Goal: Information Seeking & Learning: Learn about a topic

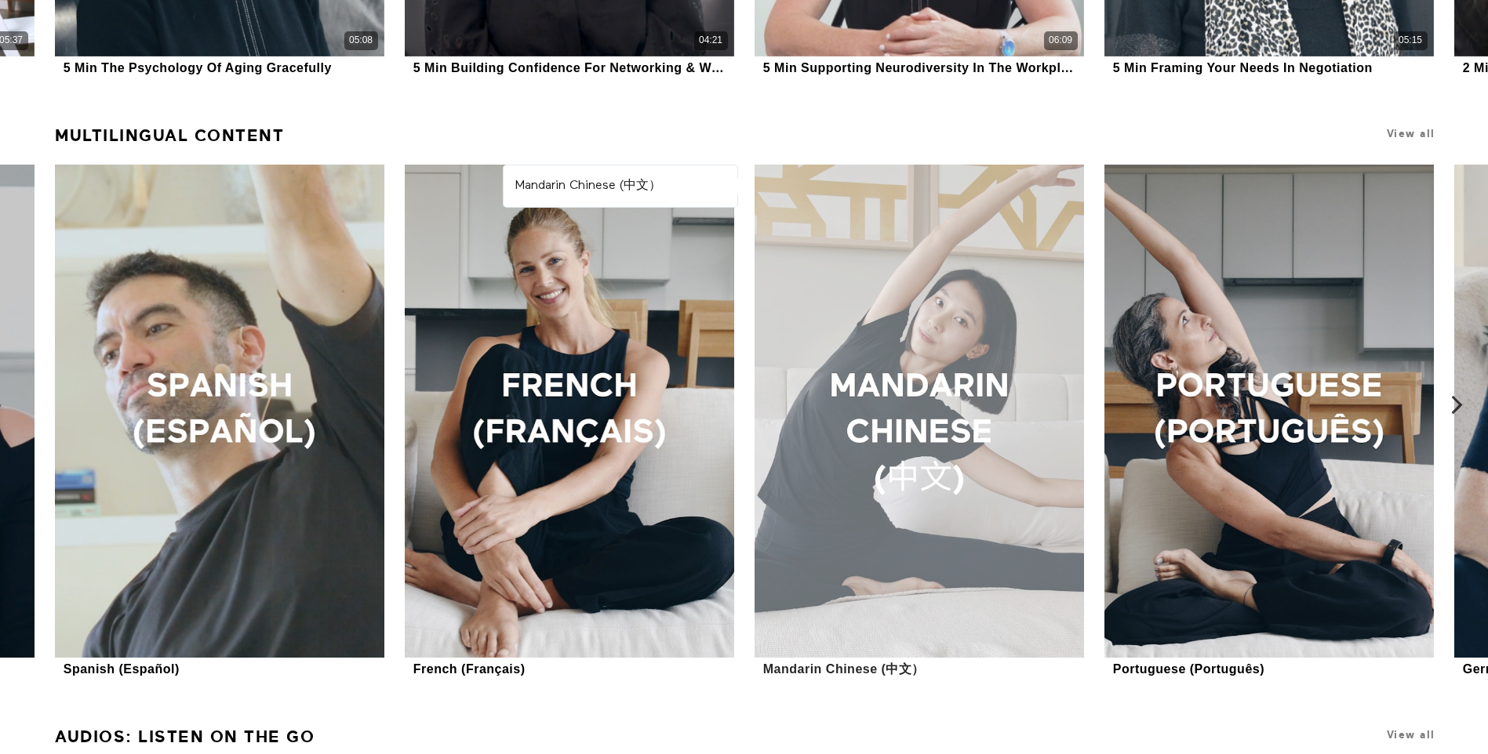
scroll to position [1519, 0]
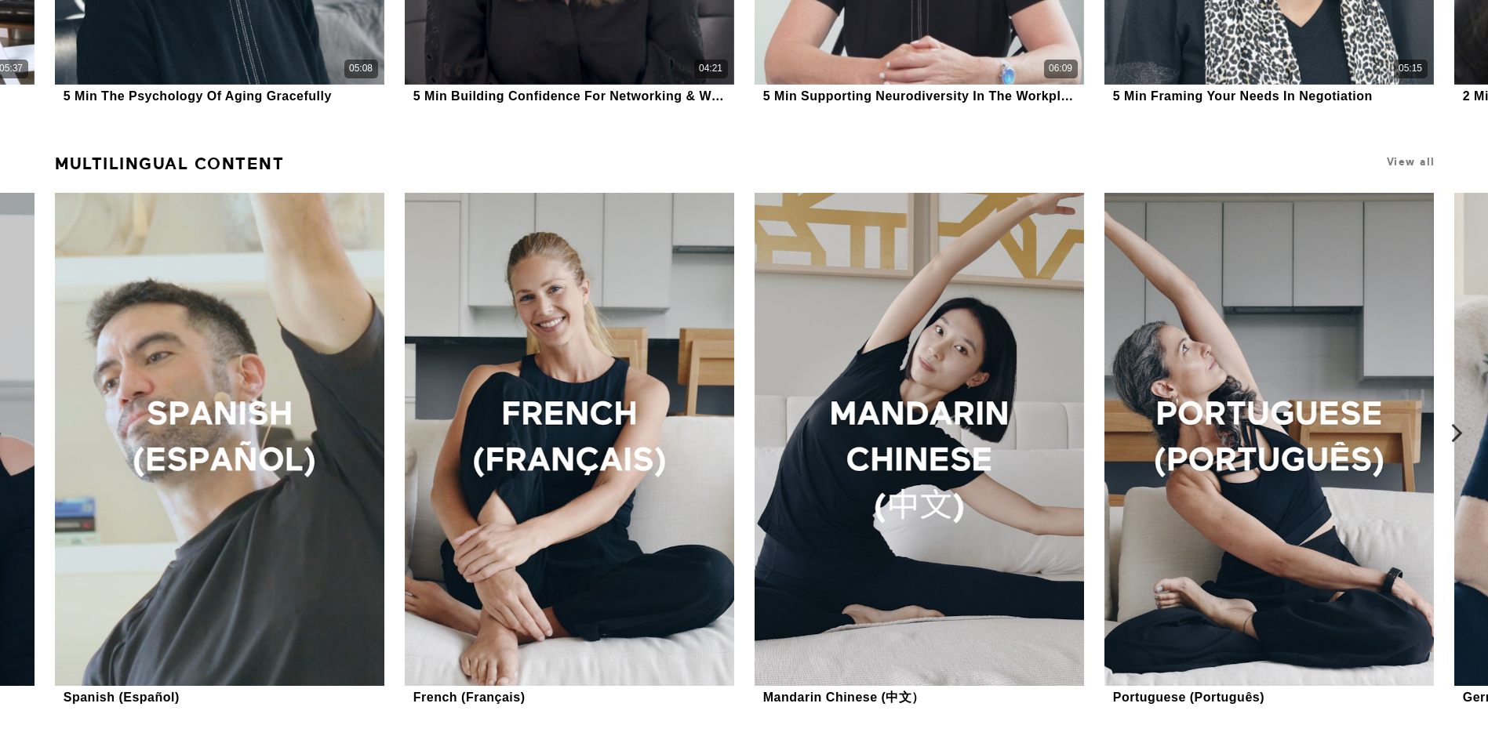
click at [1452, 434] on icon at bounding box center [1457, 433] width 20 height 20
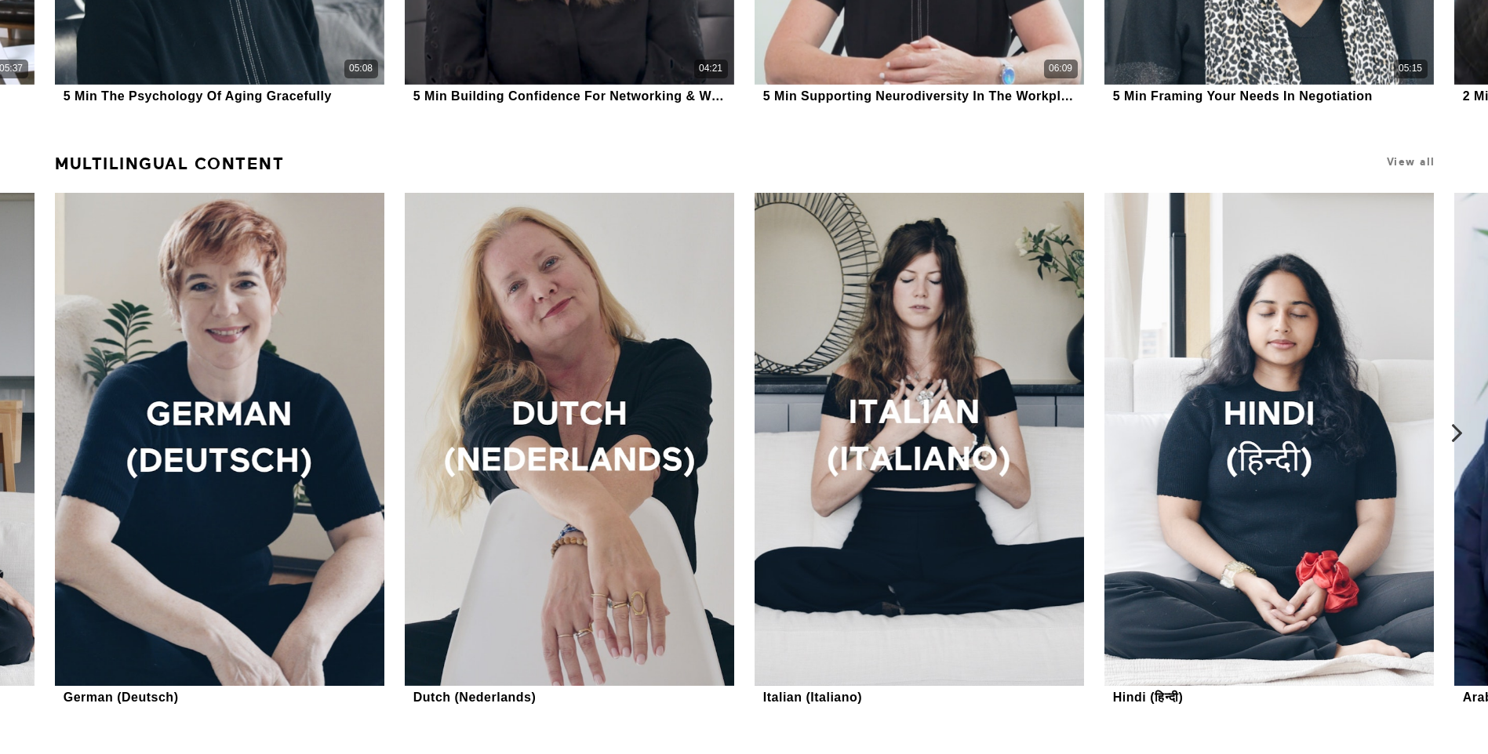
click at [1452, 434] on icon at bounding box center [1457, 433] width 20 height 20
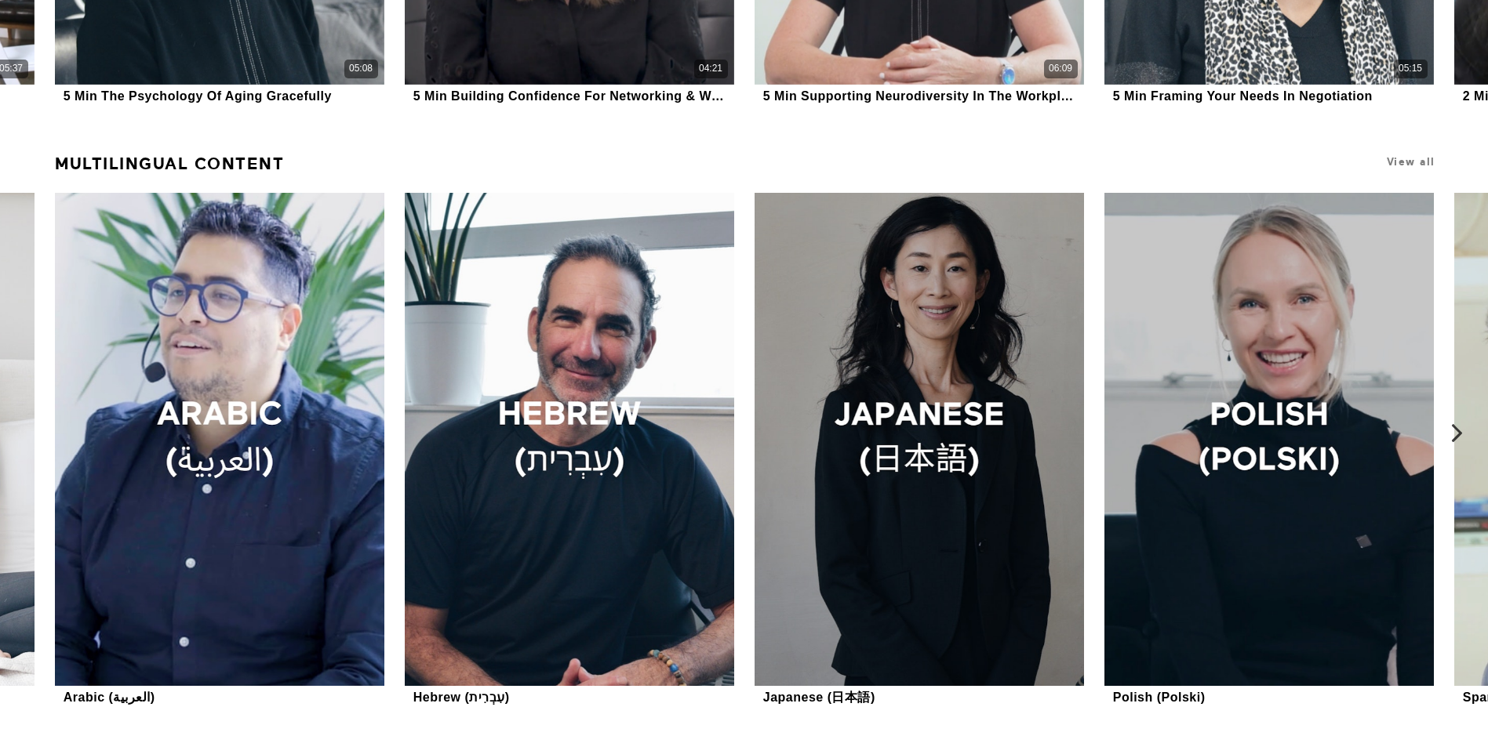
click at [1452, 434] on icon at bounding box center [1457, 433] width 20 height 20
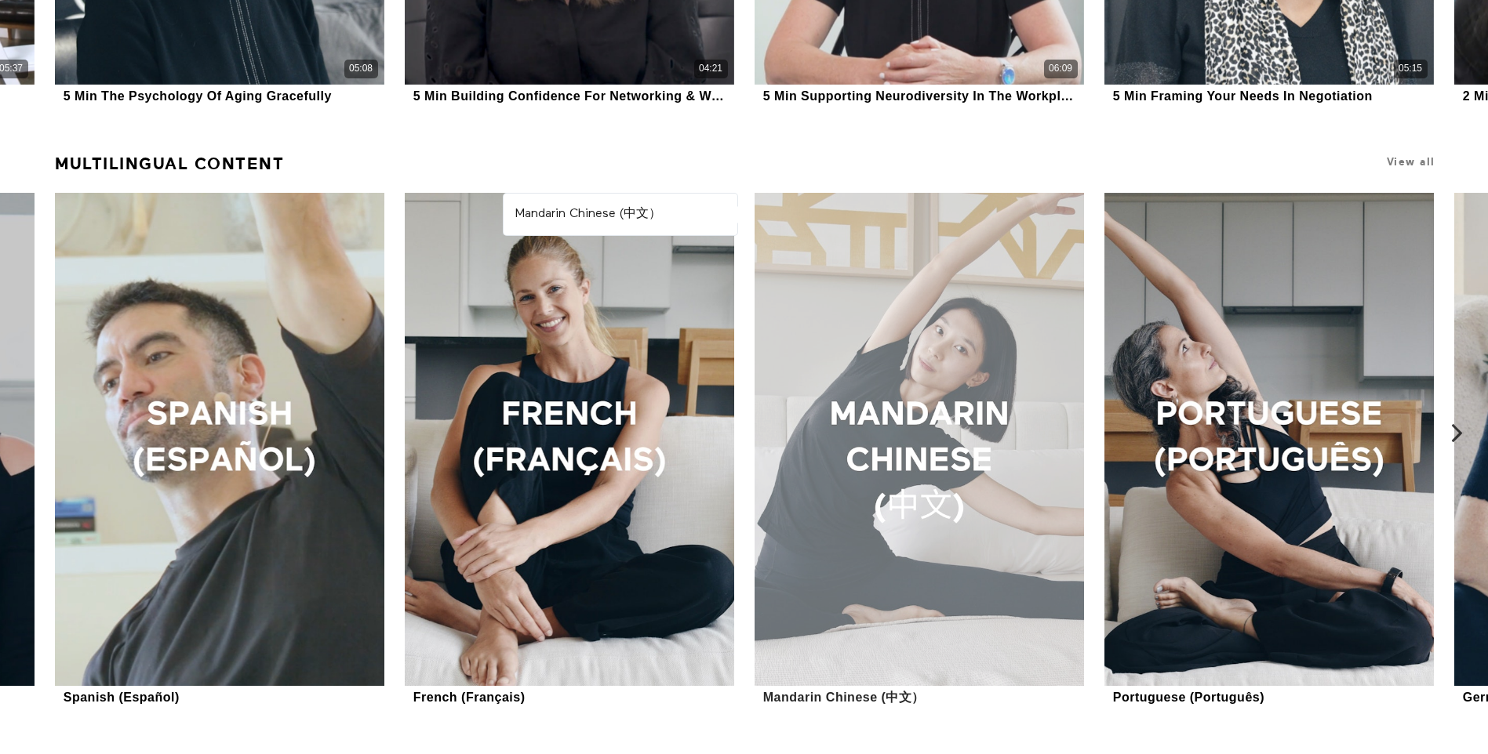
click at [983, 463] on div at bounding box center [918, 439] width 329 height 493
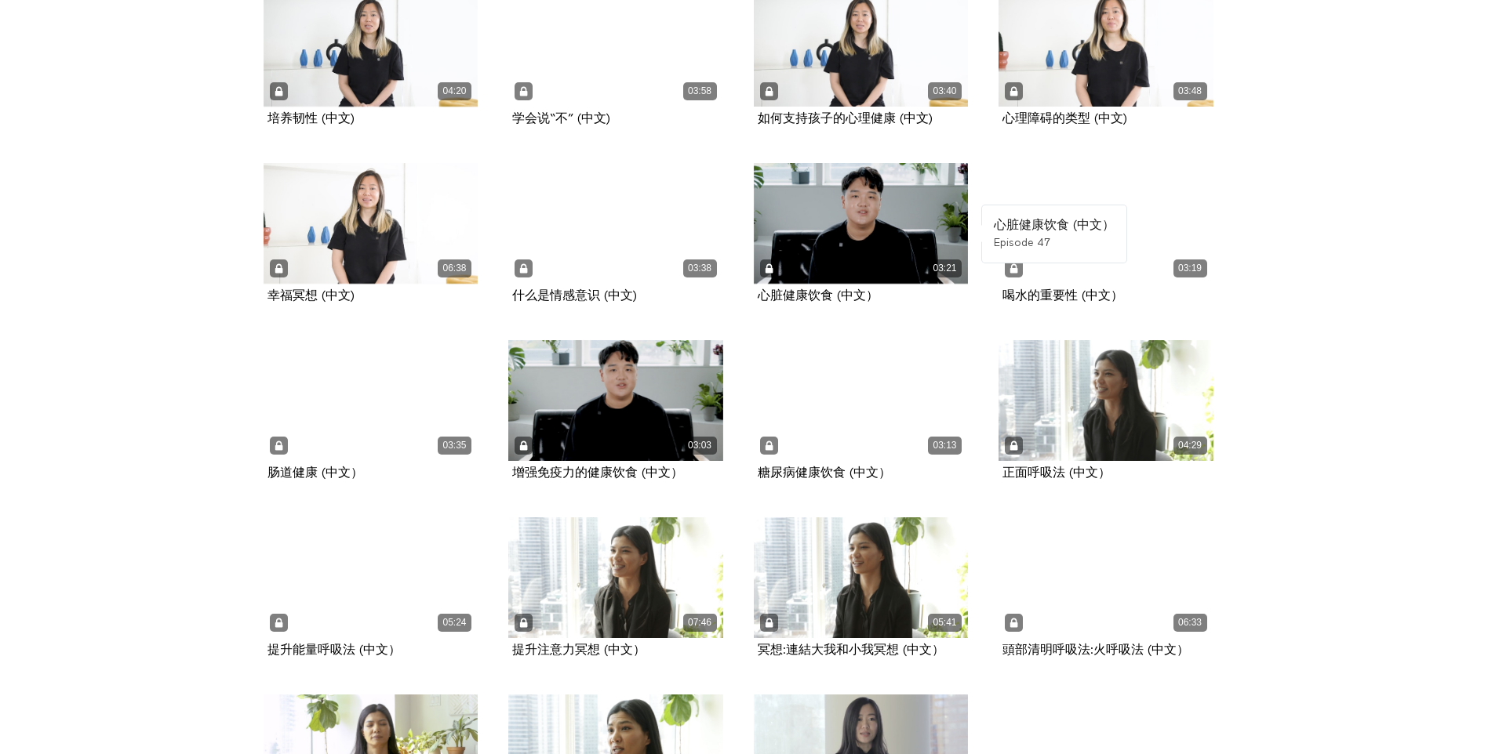
scroll to position [2246, 0]
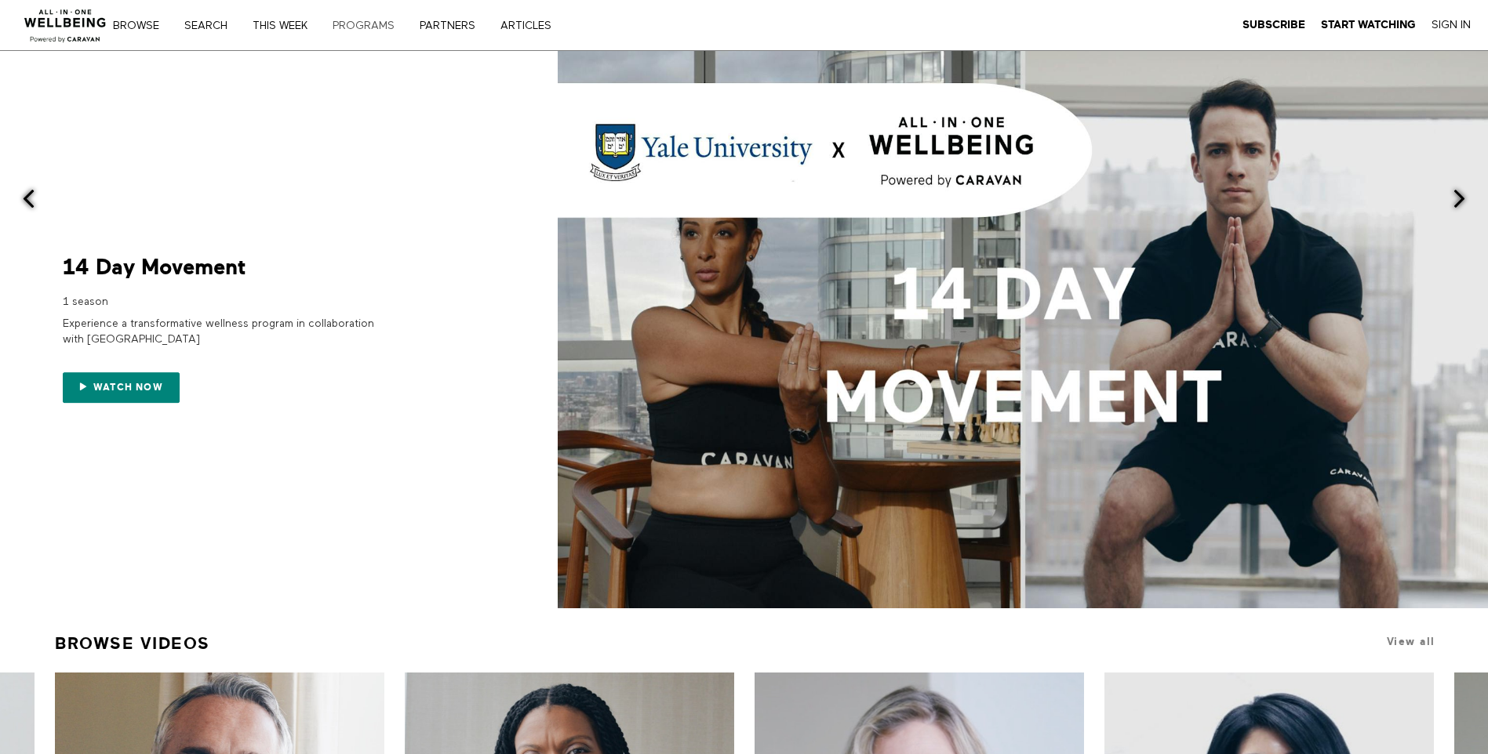
click at [365, 26] on link "PROGRAMS" at bounding box center [369, 25] width 84 height 11
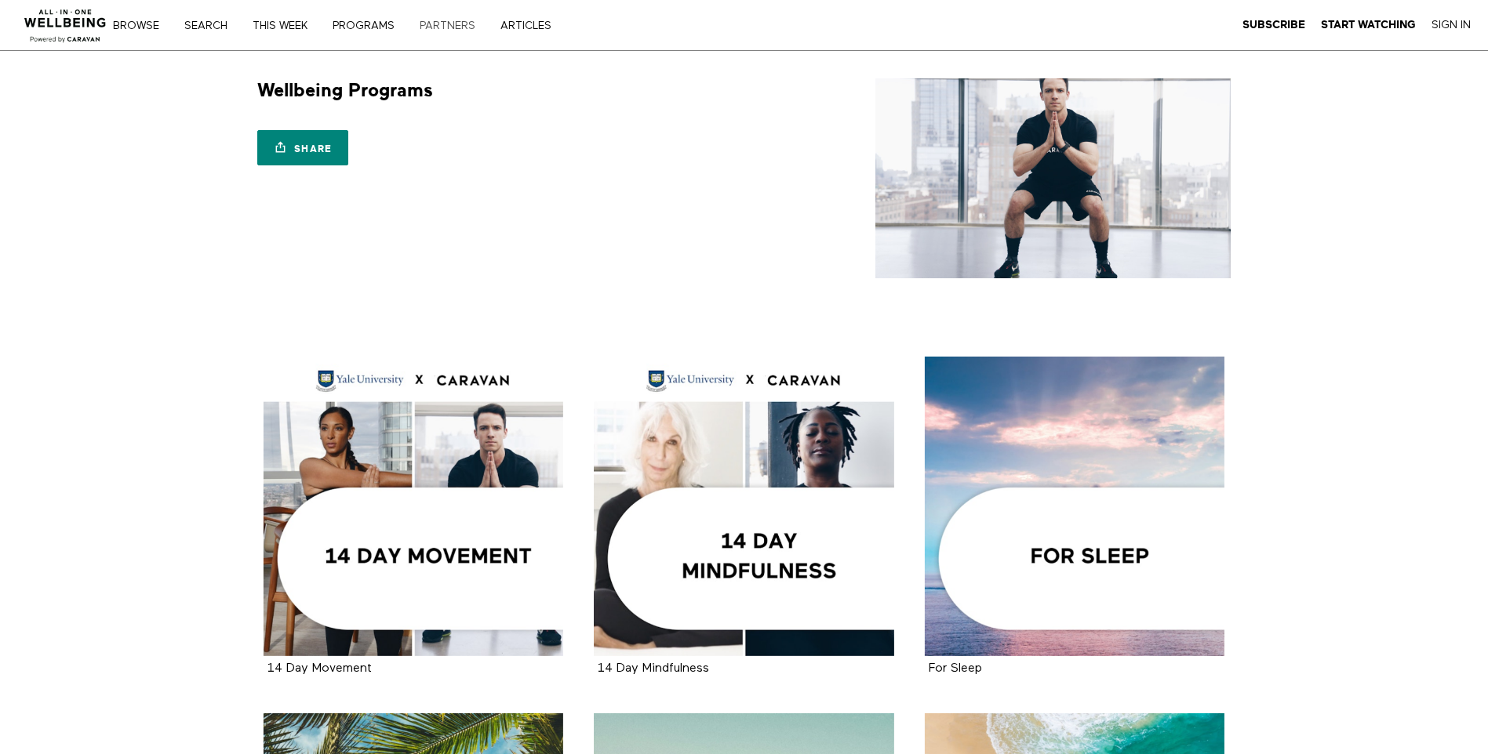
click at [445, 23] on link "PARTNERS" at bounding box center [453, 25] width 78 height 11
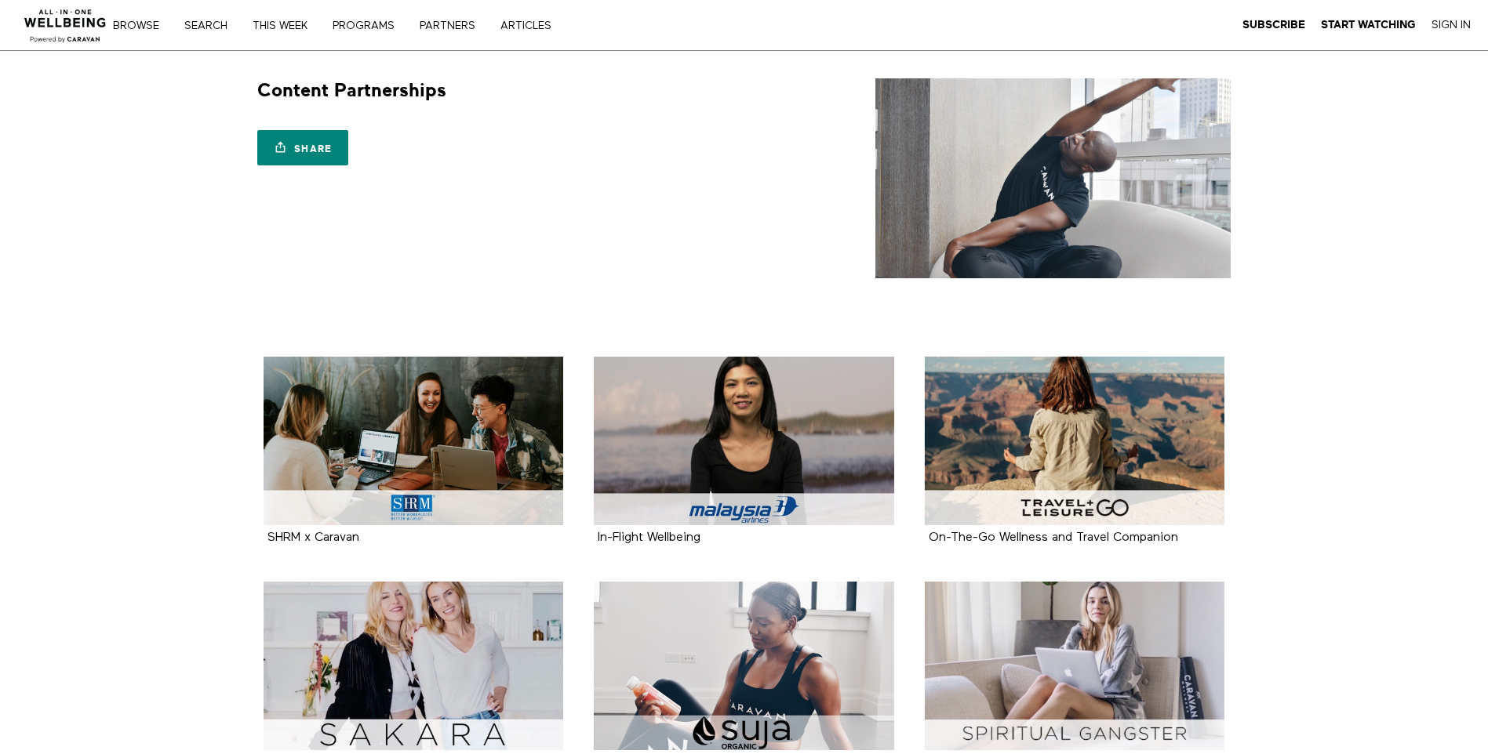
click at [56, 21] on img at bounding box center [65, 21] width 95 height 47
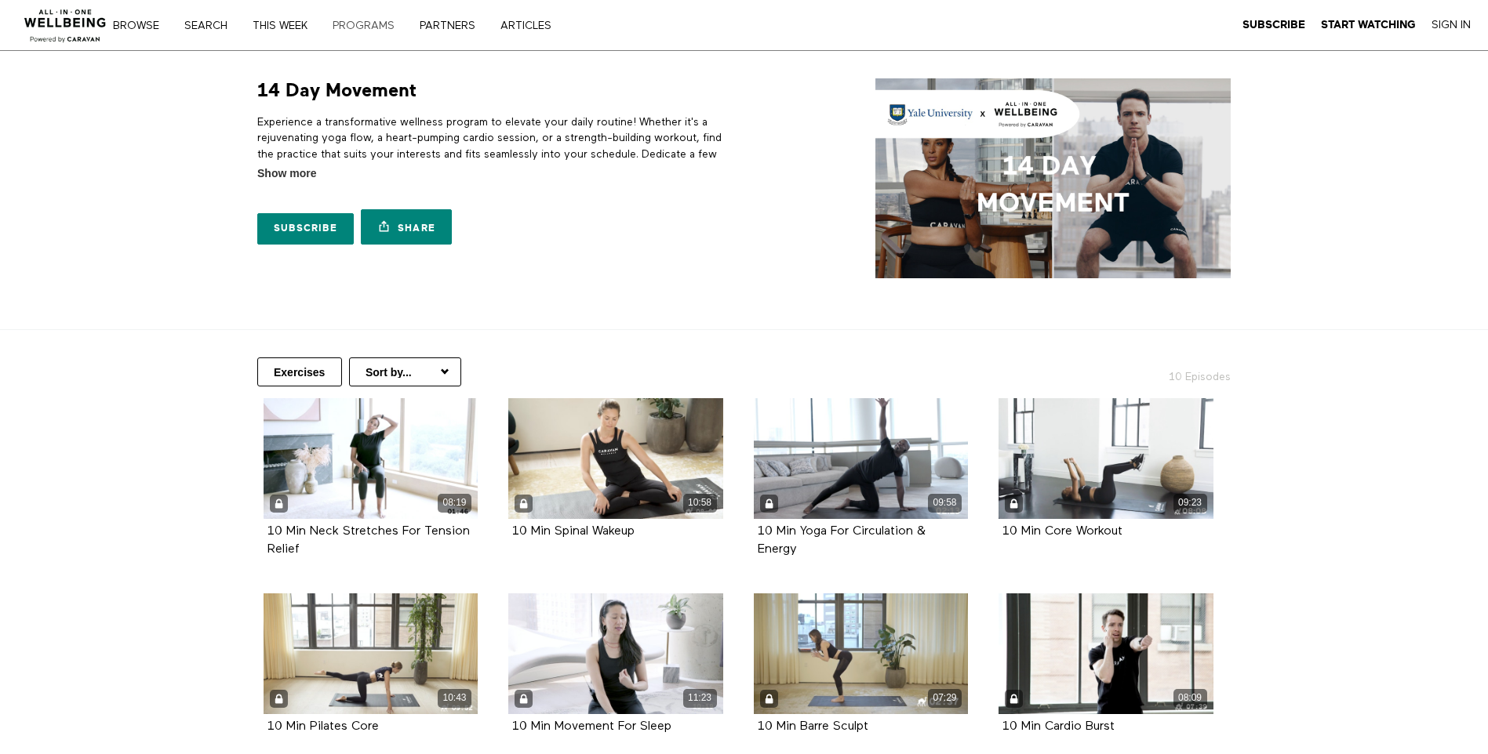
click at [373, 24] on link "PROGRAMS" at bounding box center [369, 25] width 84 height 11
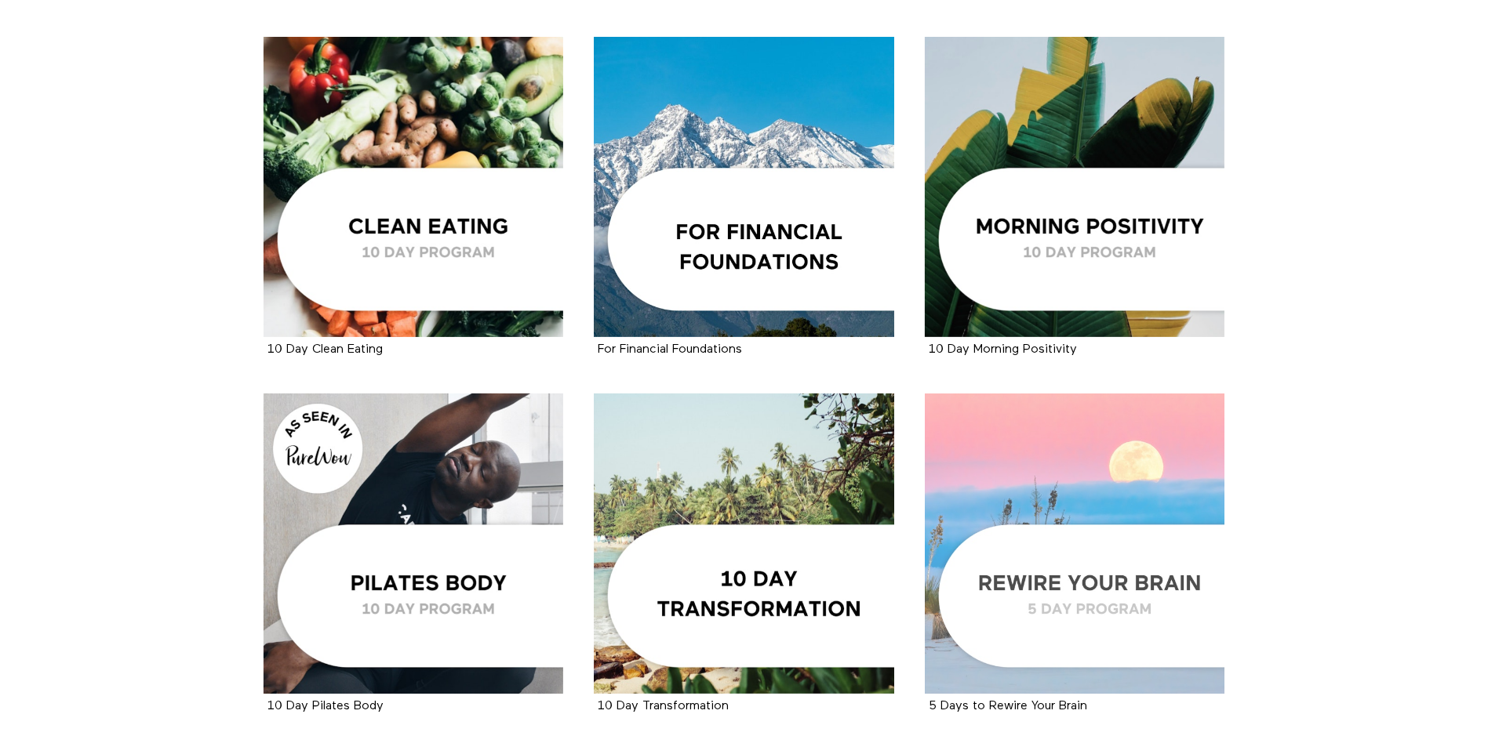
scroll to position [2218, 0]
